Goal: Information Seeking & Learning: Learn about a topic

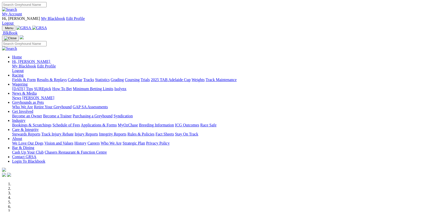
click at [23, 73] on link "Racing" at bounding box center [17, 75] width 11 height 4
click at [36, 78] on link "Fields & Form" at bounding box center [24, 80] width 24 height 4
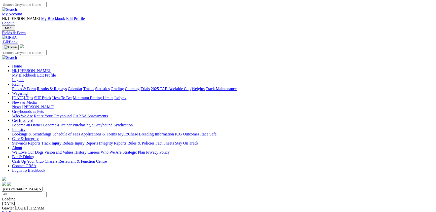
click at [7, 202] on link "R1" at bounding box center [4, 204] width 5 height 4
drag, startPoint x: 97, startPoint y: 77, endPoint x: 115, endPoint y: 128, distance: 54.1
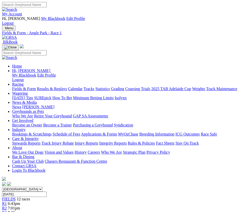
drag, startPoint x: 18, startPoint y: 98, endPoint x: 146, endPoint y: 97, distance: 128.8
drag, startPoint x: 12, startPoint y: 94, endPoint x: 193, endPoint y: 97, distance: 180.9
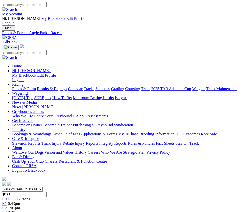
click at [20, 197] on div "FIELDS 12 races" at bounding box center [123, 199] width 242 height 5
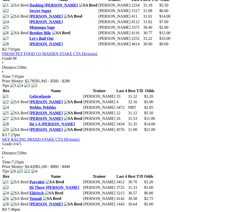
scroll to position [302, 0]
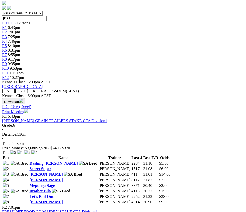
scroll to position [165, 0]
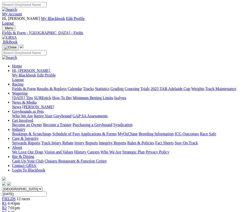
scroll to position [165, 0]
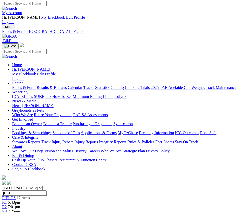
scroll to position [0, 0]
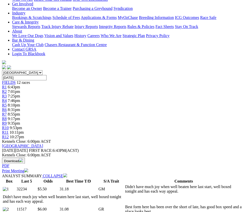
scroll to position [110, 0]
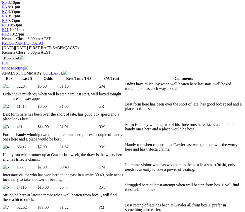
scroll to position [220, 0]
drag, startPoint x: 238, startPoint y: 47, endPoint x: 57, endPoint y: 162, distance: 214.5
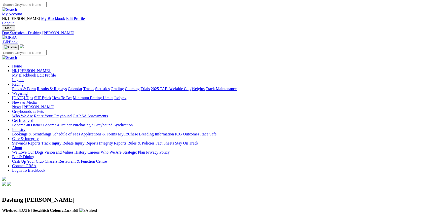
click at [36, 87] on link "Fields & Form" at bounding box center [24, 89] width 24 height 4
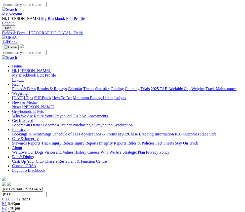
click at [22, 197] on span "12 races" at bounding box center [23, 199] width 13 height 4
click at [163, 61] on link "PDF" at bounding box center [158, 59] width 7 height 4
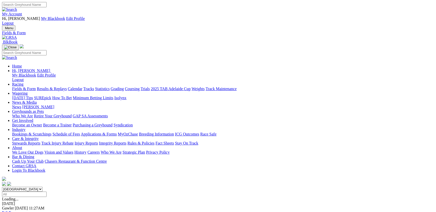
click at [47, 192] on input "Select date" at bounding box center [24, 194] width 45 height 5
type input "[DATE]"
click at [11, 211] on link "F" at bounding box center [10, 213] width 2 height 4
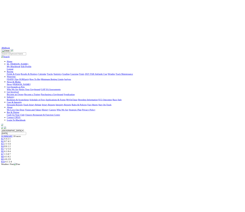
scroll to position [55, 0]
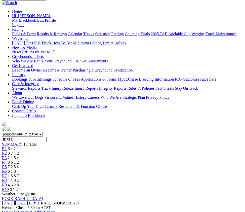
drag, startPoint x: 143, startPoint y: 37, endPoint x: 74, endPoint y: 38, distance: 69.3
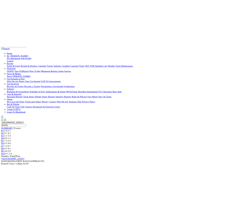
scroll to position [55, 0]
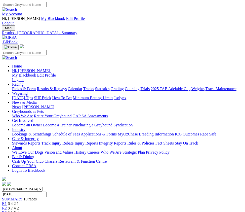
scroll to position [55, 0]
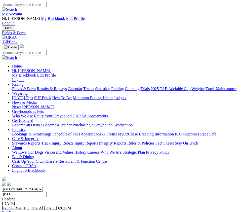
click at [47, 192] on input "Monday, 1 Sep 2025" at bounding box center [24, 194] width 45 height 5
type input "[DATE]"
click at [11, 211] on link "F" at bounding box center [10, 213] width 2 height 4
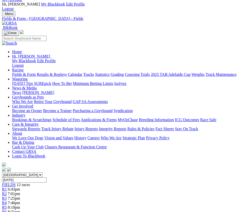
scroll to position [27, 0]
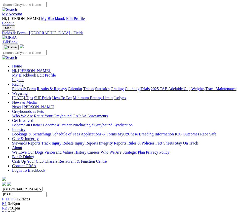
scroll to position [27, 0]
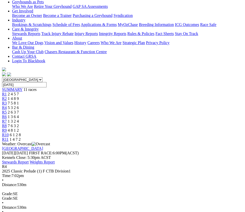
scroll to position [110, 0]
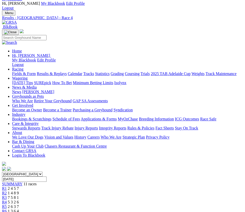
scroll to position [27, 0]
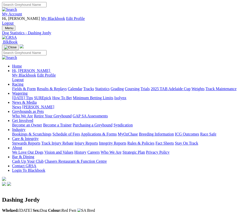
drag, startPoint x: 137, startPoint y: 93, endPoint x: 128, endPoint y: 104, distance: 13.9
drag, startPoint x: 128, startPoint y: 104, endPoint x: 117, endPoint y: 105, distance: 11.6
click at [2, 212] on img at bounding box center [2, 216] width 0 height 0
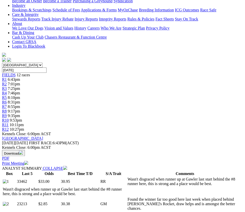
scroll to position [137, 0]
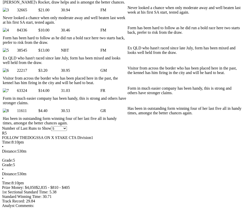
scroll to position [357, 0]
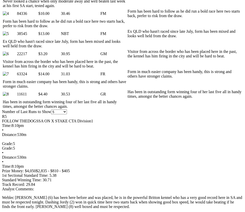
drag, startPoint x: 122, startPoint y: 116, endPoint x: 111, endPoint y: 126, distance: 14.7
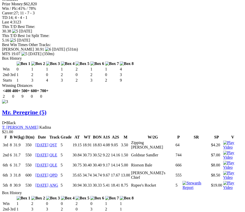
scroll to position [1044, 0]
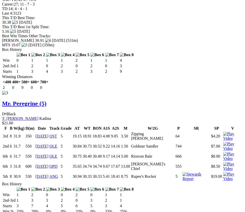
drag, startPoint x: 111, startPoint y: 83, endPoint x: 101, endPoint y: 89, distance: 12.2
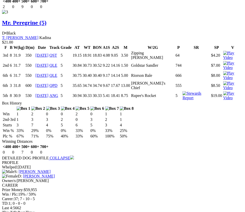
scroll to position [1127, 0]
